Goal: Task Accomplishment & Management: Use online tool/utility

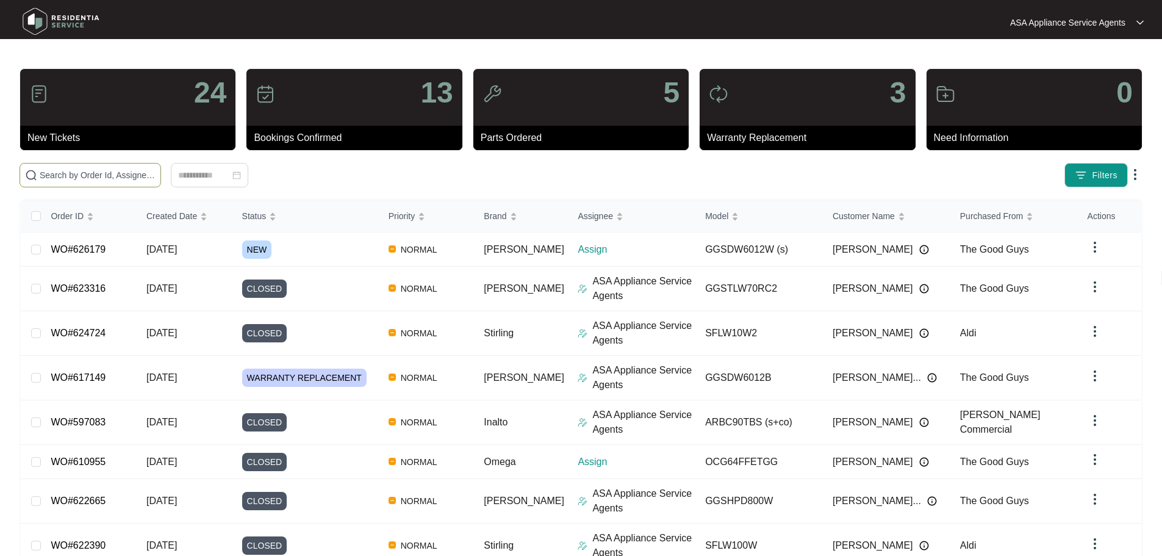
click at [161, 183] on span at bounding box center [91, 175] width 142 height 24
click at [161, 182] on span at bounding box center [91, 175] width 142 height 24
click at [161, 167] on span at bounding box center [91, 175] width 142 height 24
paste input "626179"
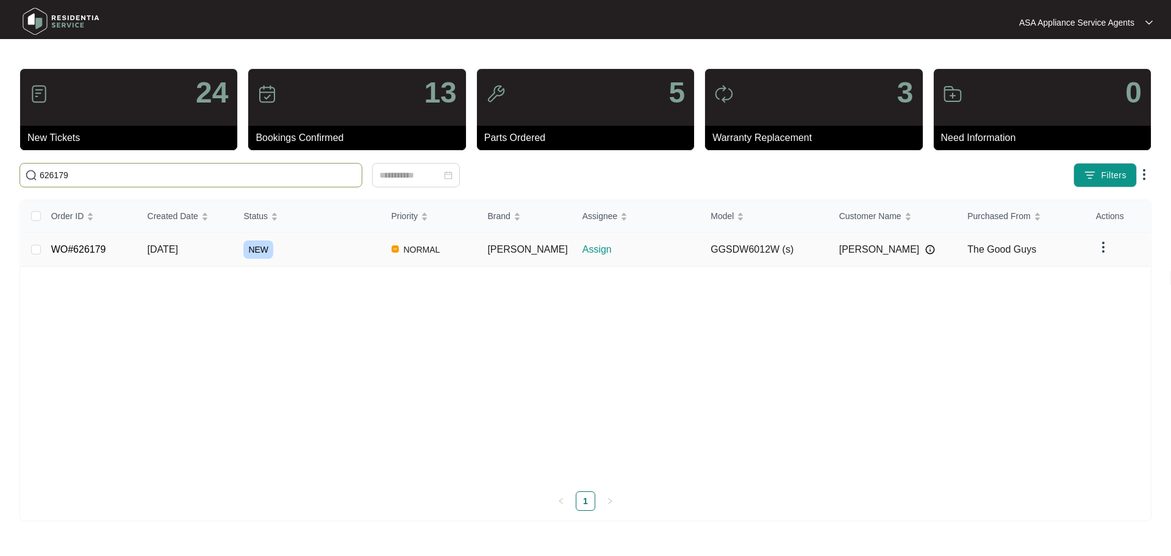
type input "626179"
click at [216, 252] on td "[DATE]" at bounding box center [186, 249] width 96 height 34
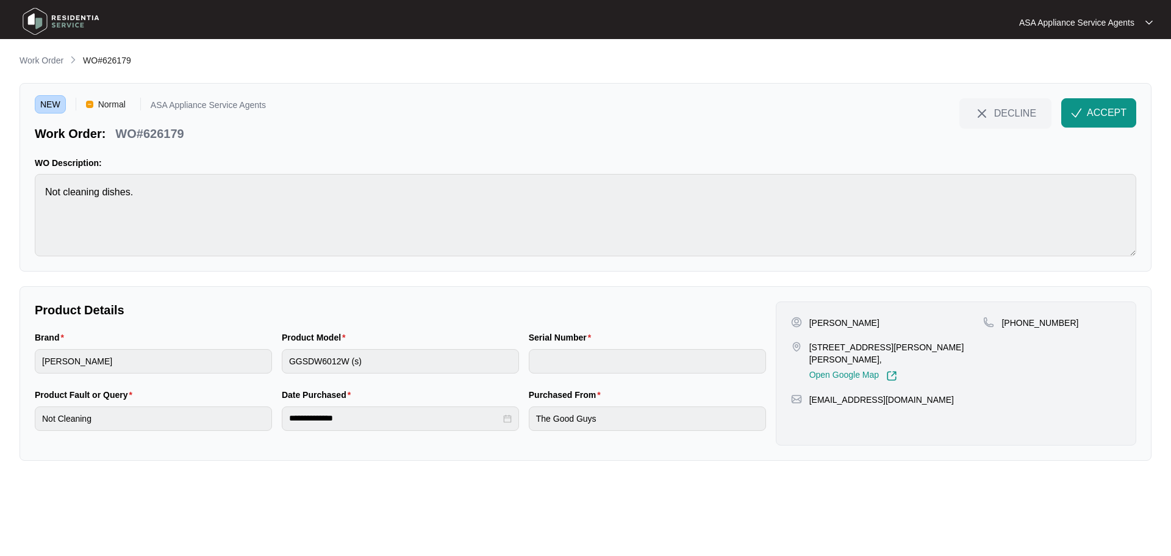
click at [866, 323] on p "[PERSON_NAME]" at bounding box center [845, 323] width 70 height 12
copy p "Skews"
click at [825, 321] on p "[PERSON_NAME]" at bounding box center [845, 323] width 70 height 12
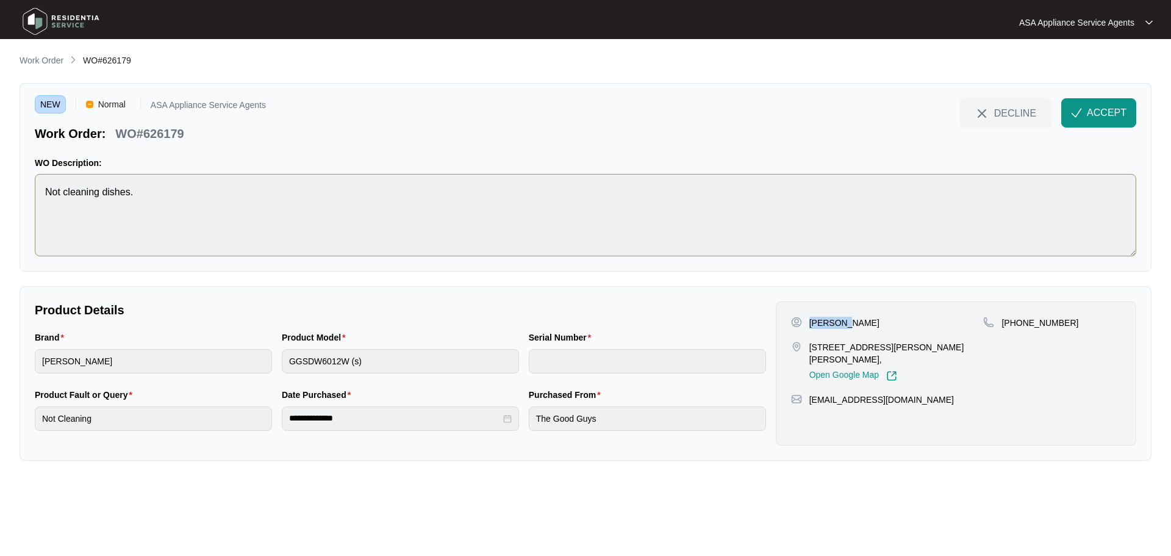
copy p "[PERSON_NAME]"
drag, startPoint x: 808, startPoint y: 346, endPoint x: 863, endPoint y: 351, distance: 54.5
click at [863, 351] on div "[STREET_ADDRESS][PERSON_NAME][PERSON_NAME], Open Google Map" at bounding box center [887, 361] width 193 height 40
copy p "[STREET_ADDRESS][PERSON_NAME]"
click at [894, 348] on p "[STREET_ADDRESS][PERSON_NAME][PERSON_NAME]," at bounding box center [897, 353] width 174 height 24
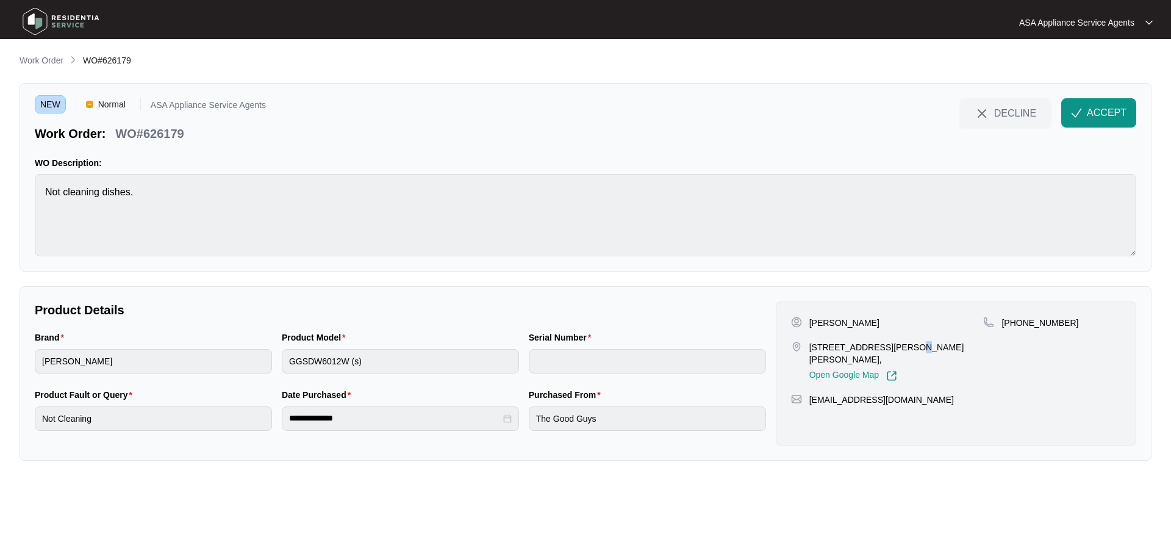
click at [894, 348] on p "[STREET_ADDRESS][PERSON_NAME][PERSON_NAME]," at bounding box center [897, 353] width 174 height 24
click at [890, 347] on p "[STREET_ADDRESS][PERSON_NAME][PERSON_NAME]," at bounding box center [897, 353] width 174 height 24
copy p "Chidlow"
click at [1026, 107] on span "DECLINE" at bounding box center [1015, 112] width 42 height 13
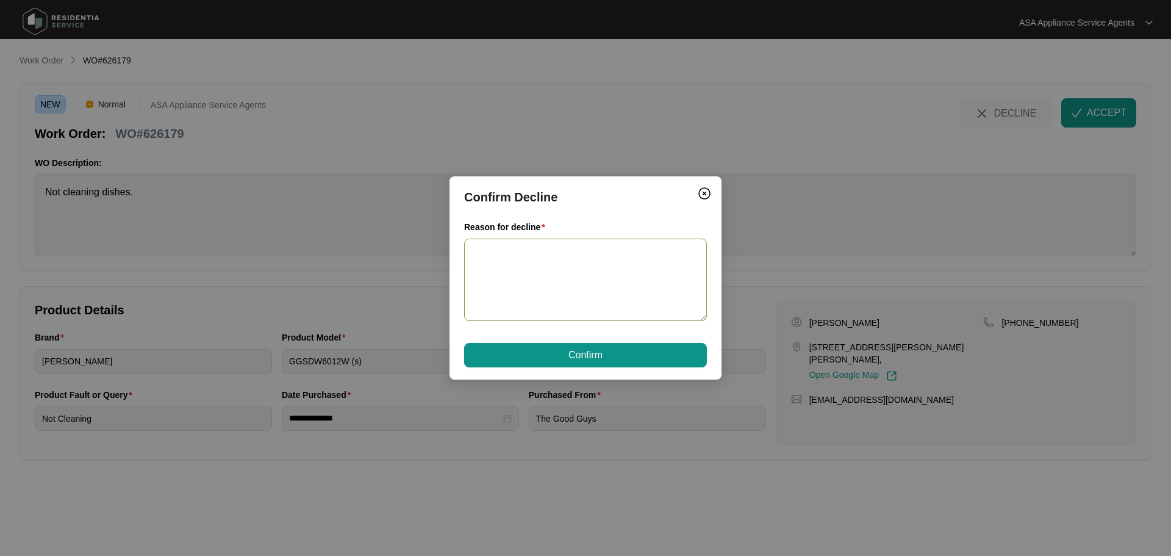
click at [536, 259] on textarea "Reason for decline" at bounding box center [585, 280] width 243 height 82
click at [537, 271] on textarea "HI Team, This job is out of our service area." at bounding box center [585, 280] width 243 height 82
click at [649, 278] on textarea "HI Team, This job is out of our service area." at bounding box center [585, 280] width 243 height 82
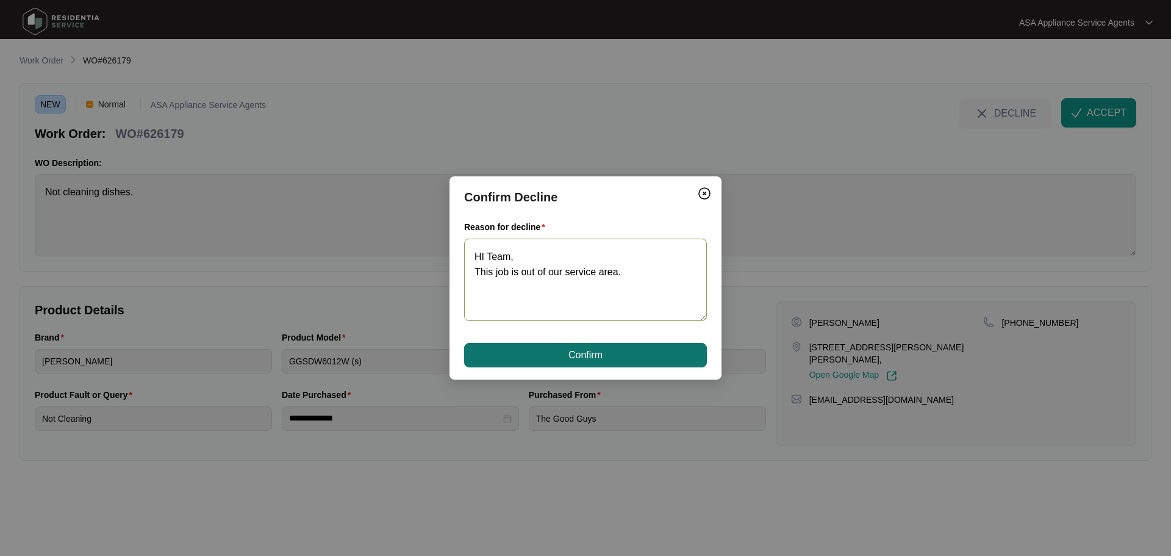
type textarea "HI Team, This job is out of our service area."
click at [619, 354] on button "Confirm" at bounding box center [585, 355] width 243 height 24
